Goal: Task Accomplishment & Management: Use online tool/utility

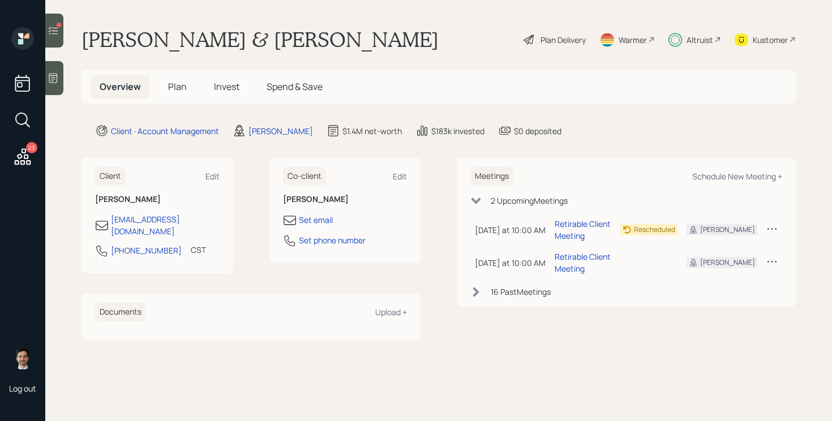
click at [59, 29] on icon at bounding box center [53, 30] width 11 height 11
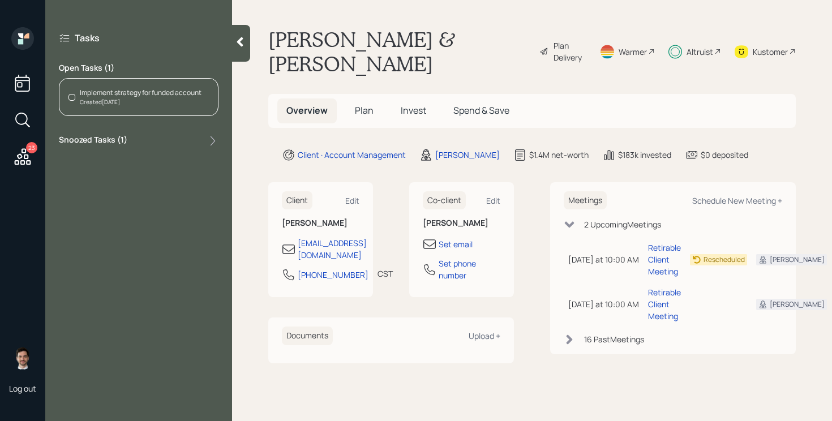
click at [250, 40] on div at bounding box center [241, 43] width 18 height 37
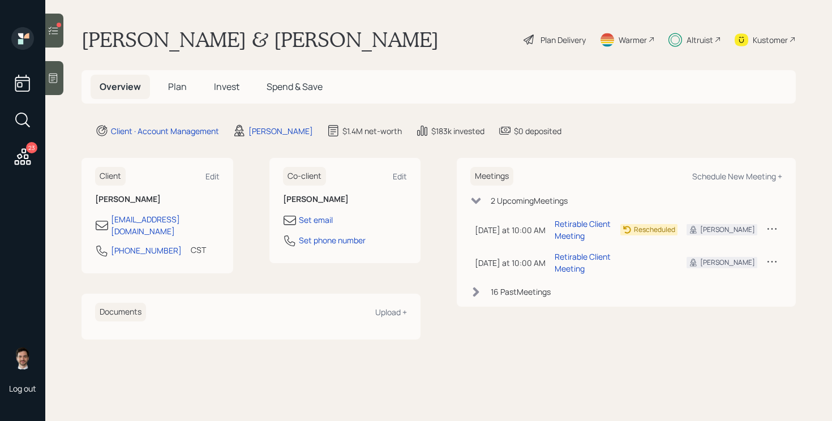
click at [29, 151] on div "23" at bounding box center [31, 147] width 11 height 11
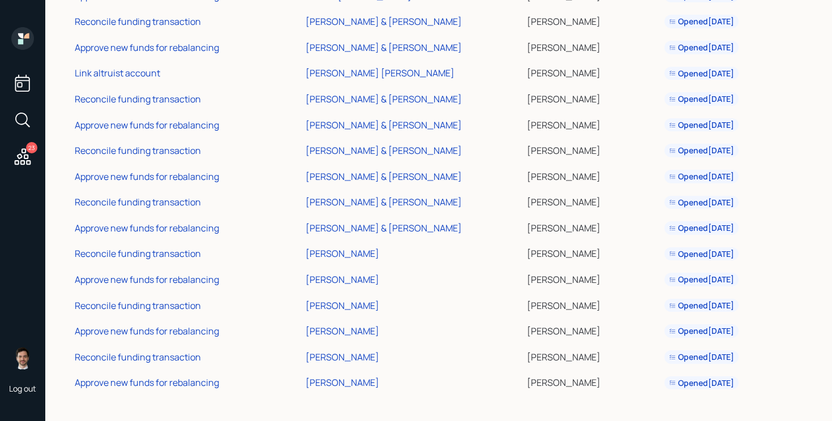
scroll to position [296, 0]
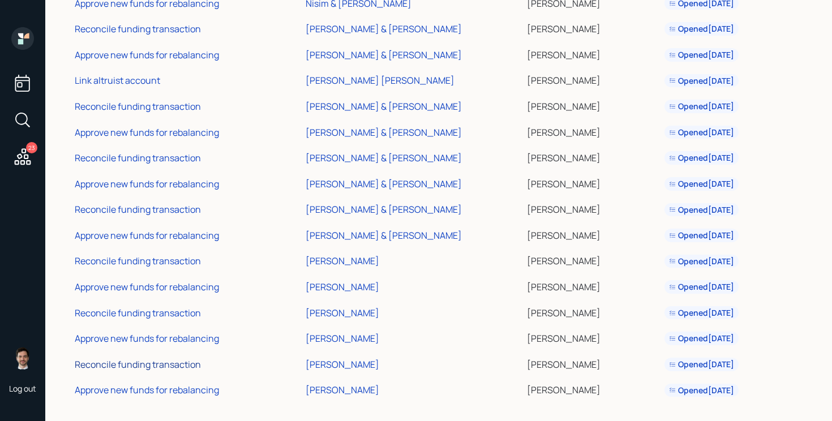
click at [161, 364] on div "Reconcile funding transaction" at bounding box center [138, 364] width 126 height 12
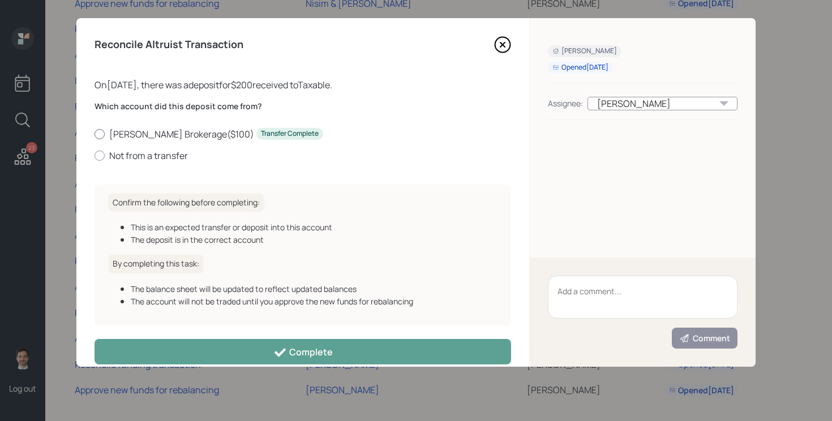
click at [174, 134] on label "[PERSON_NAME] Brokerage ( $100 ) Transfer Complete" at bounding box center [302, 134] width 416 height 12
click at [94, 134] on input "[PERSON_NAME] Brokerage ( $100 ) Transfer Complete" at bounding box center [94, 134] width 1 height 1
radio input "true"
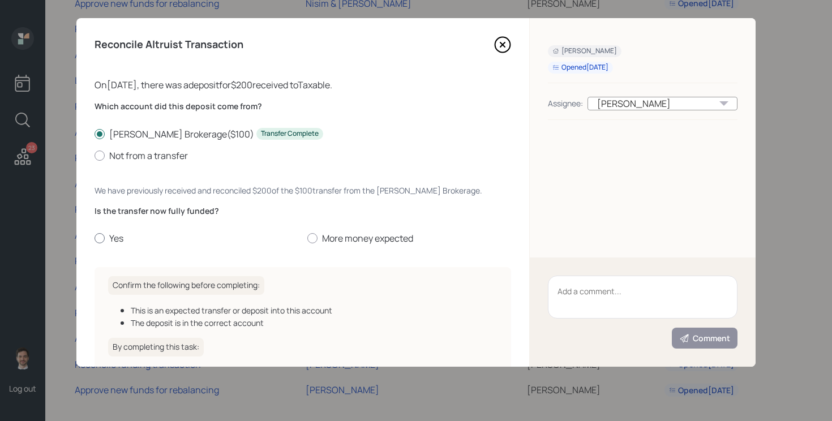
click at [114, 240] on label "Yes" at bounding box center [196, 238] width 204 height 12
click at [94, 239] on input "Yes" at bounding box center [94, 238] width 1 height 1
radio input "true"
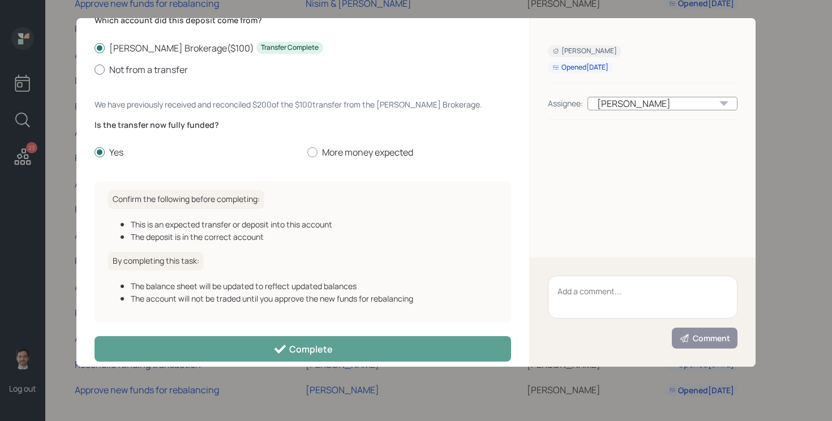
click at [166, 67] on label "Not from a transfer" at bounding box center [302, 69] width 416 height 12
click at [94, 69] on input "Not from a transfer" at bounding box center [94, 69] width 1 height 1
radio input "true"
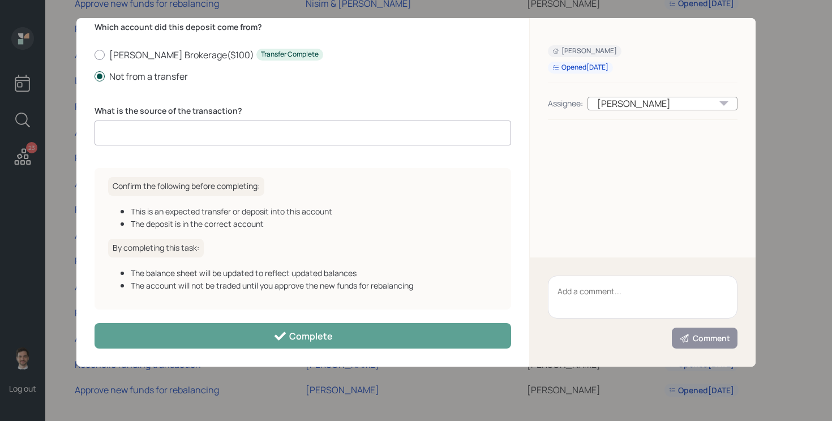
scroll to position [80, 0]
click at [176, 134] on input at bounding box center [302, 133] width 416 height 25
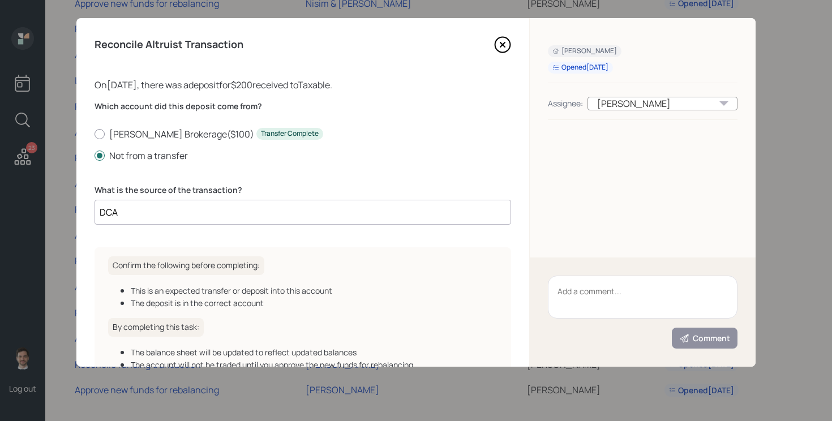
type input "DCA"
click at [505, 44] on icon at bounding box center [502, 44] width 17 height 17
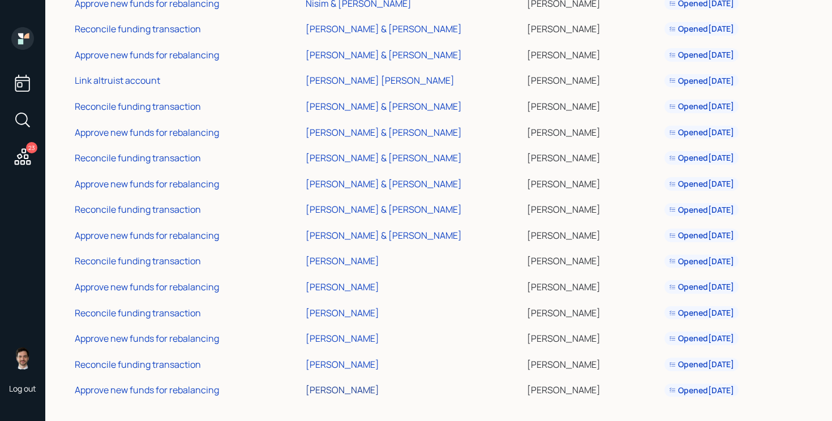
click at [344, 393] on div "[PERSON_NAME]" at bounding box center [343, 390] width 74 height 12
